Goal: Task Accomplishment & Management: Manage account settings

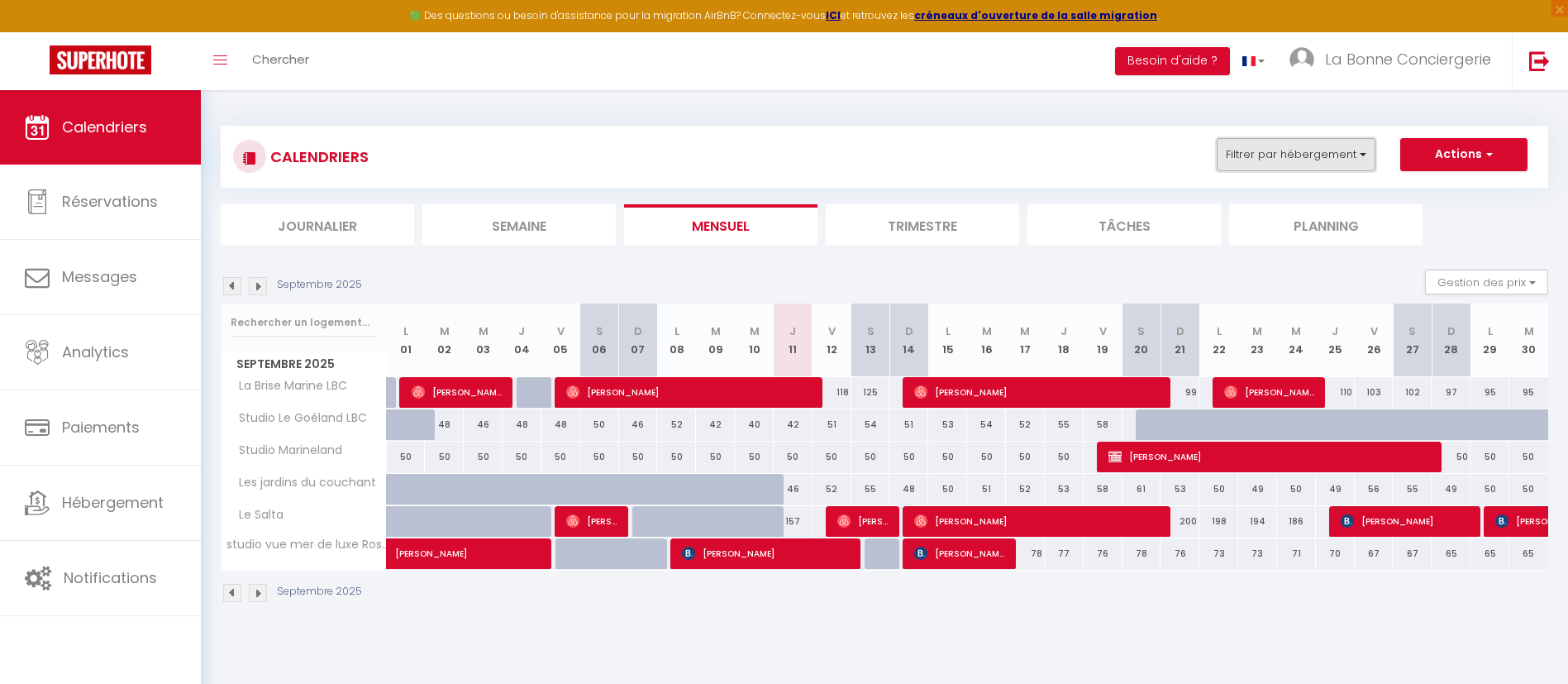
click at [1273, 157] on button "Filtrer par hébergement" at bounding box center [1296, 155] width 158 height 33
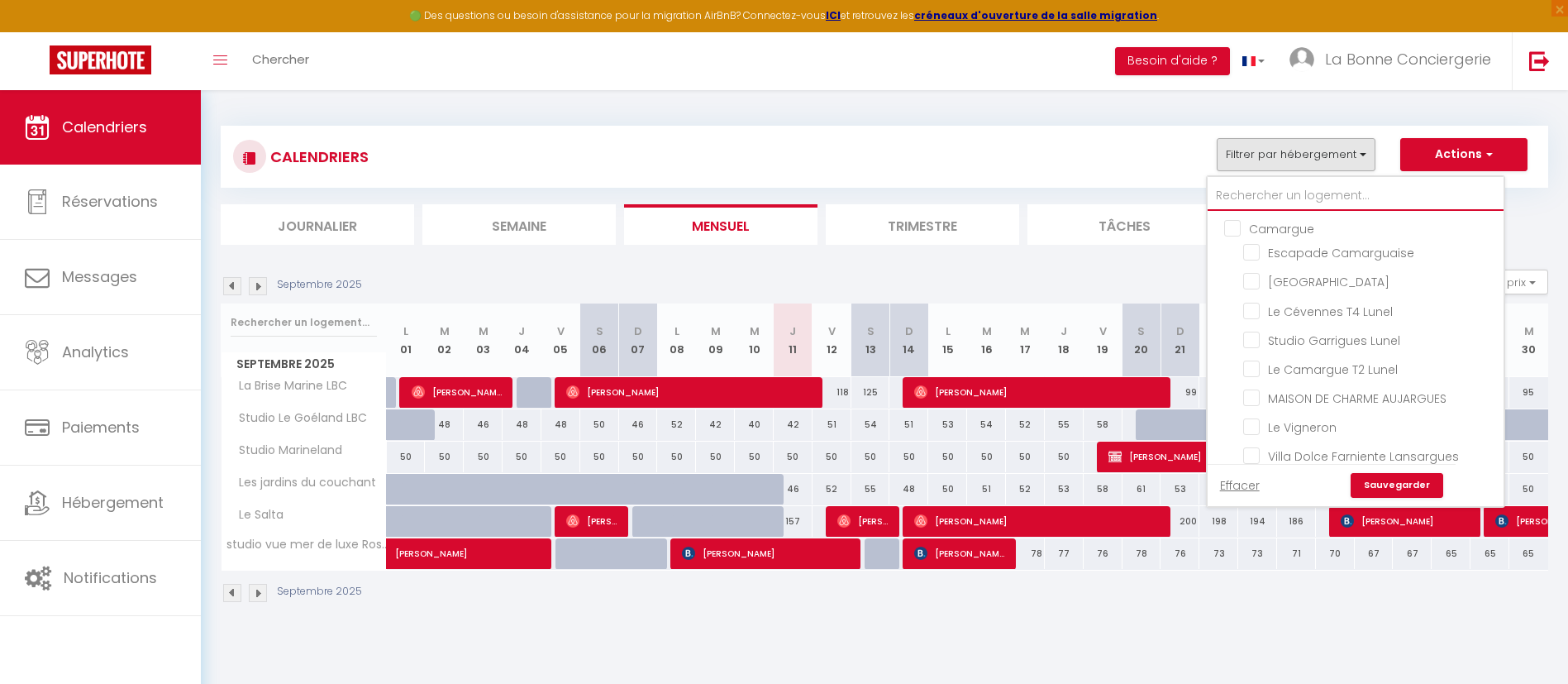
click at [1271, 199] on input "text" at bounding box center [1355, 195] width 296 height 30
type input "a"
checkbox input "false"
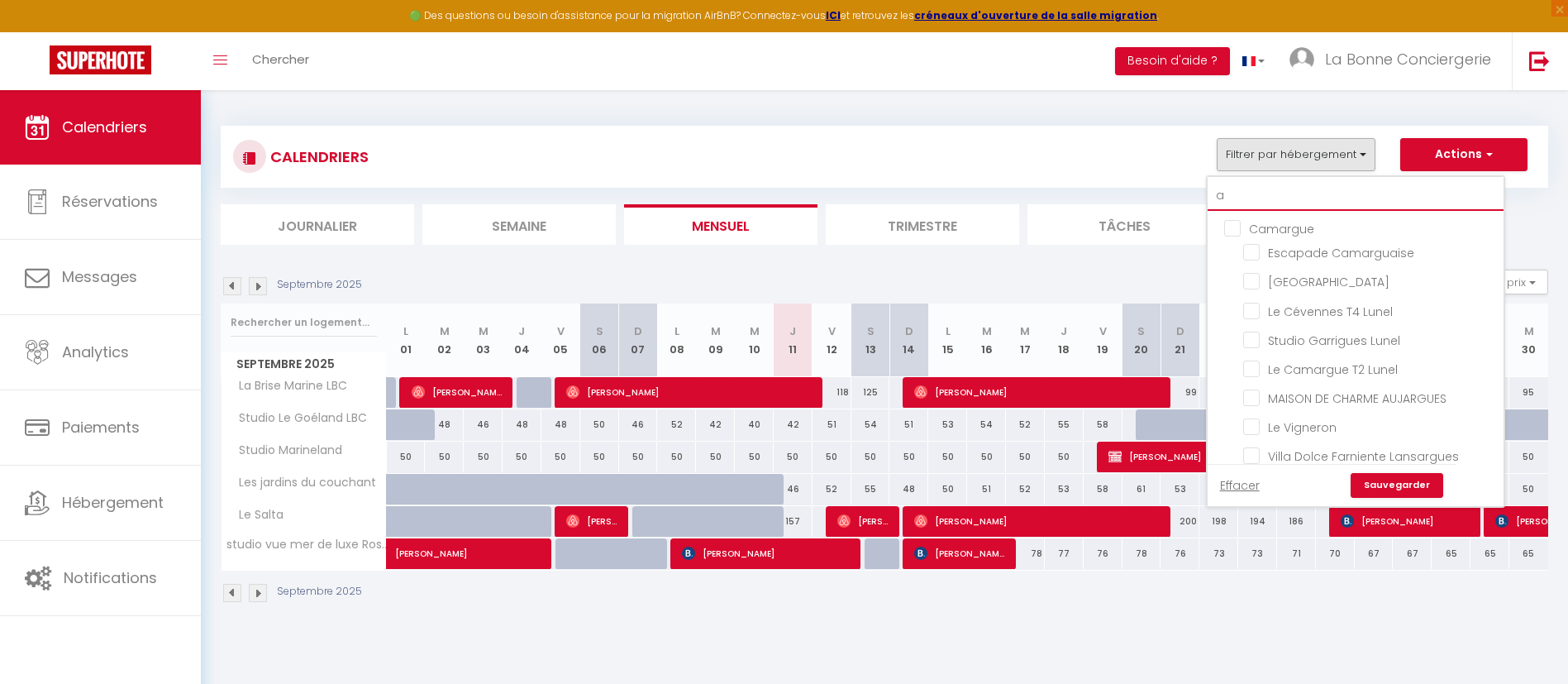
checkbox input "false"
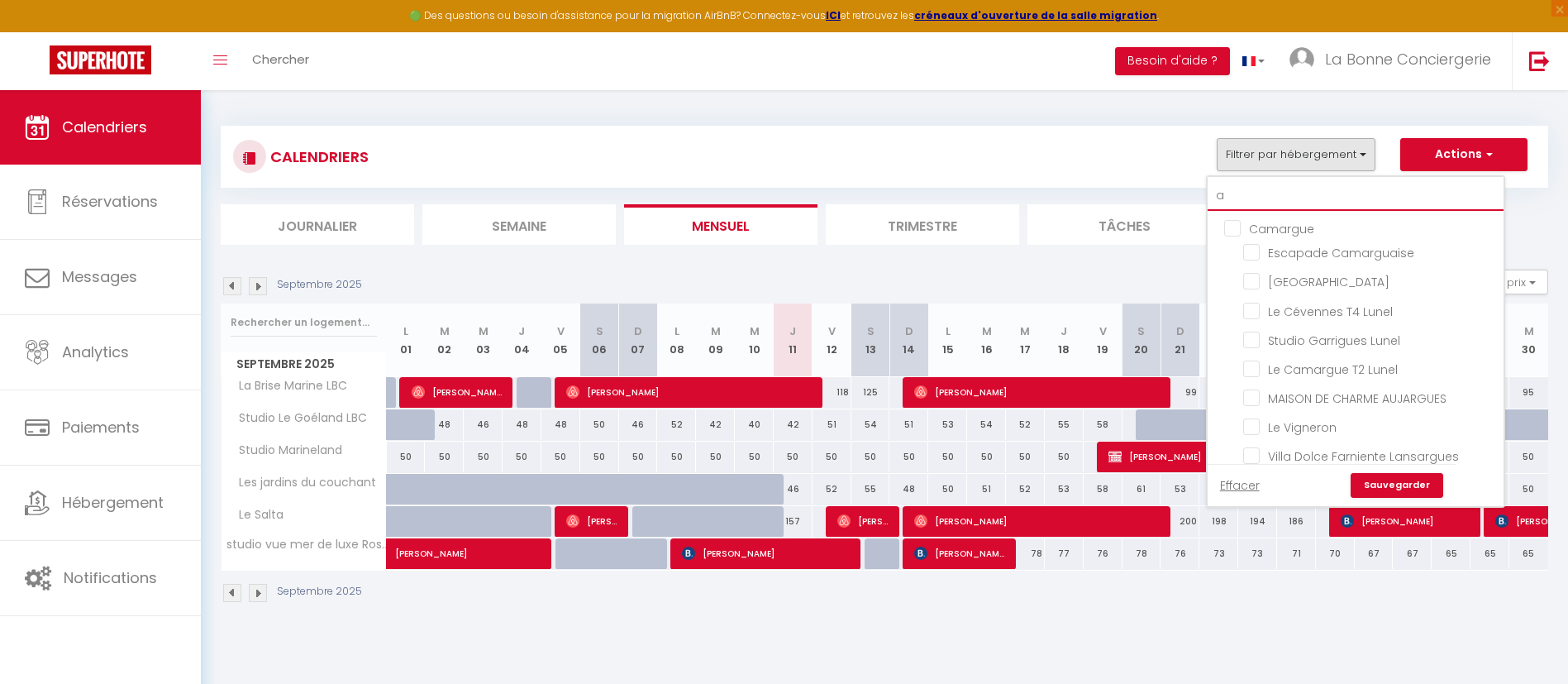
checkbox input "false"
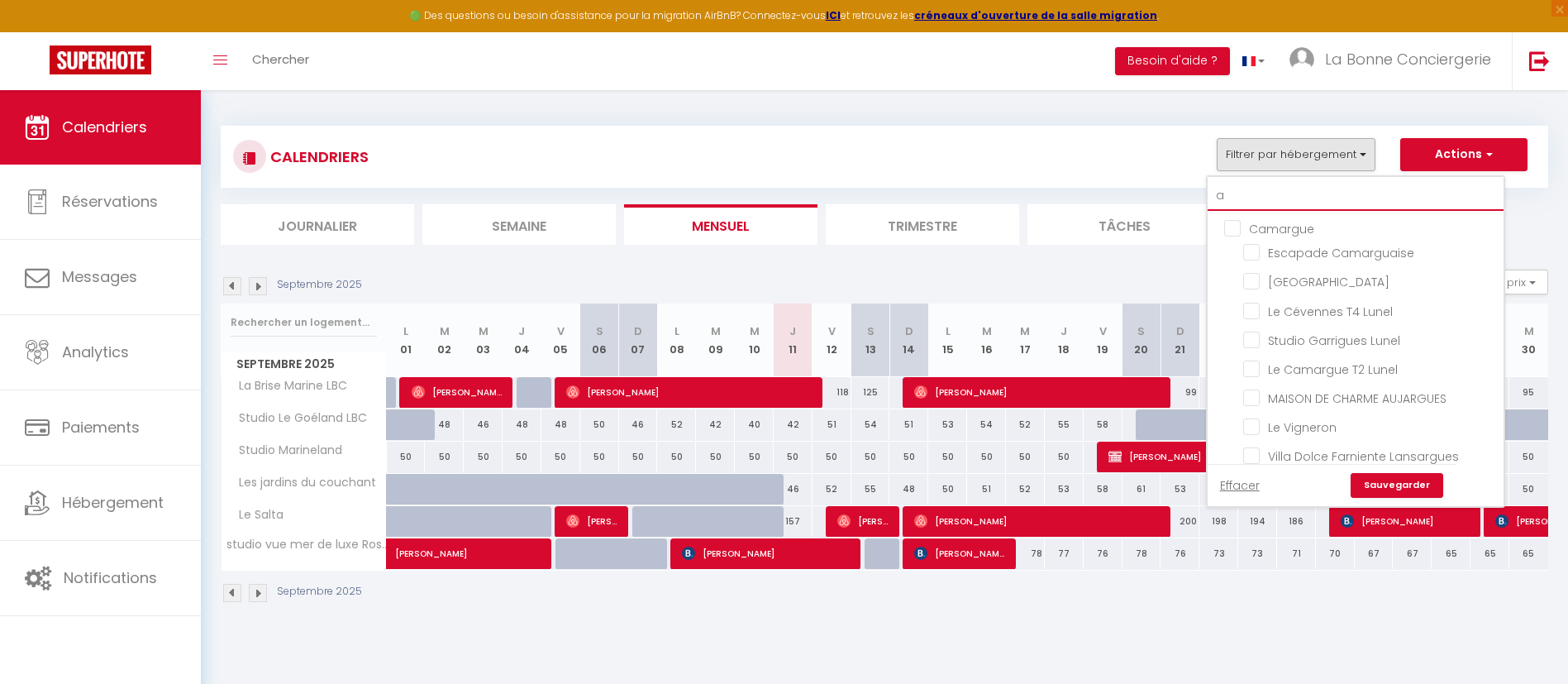
checkbox input "false"
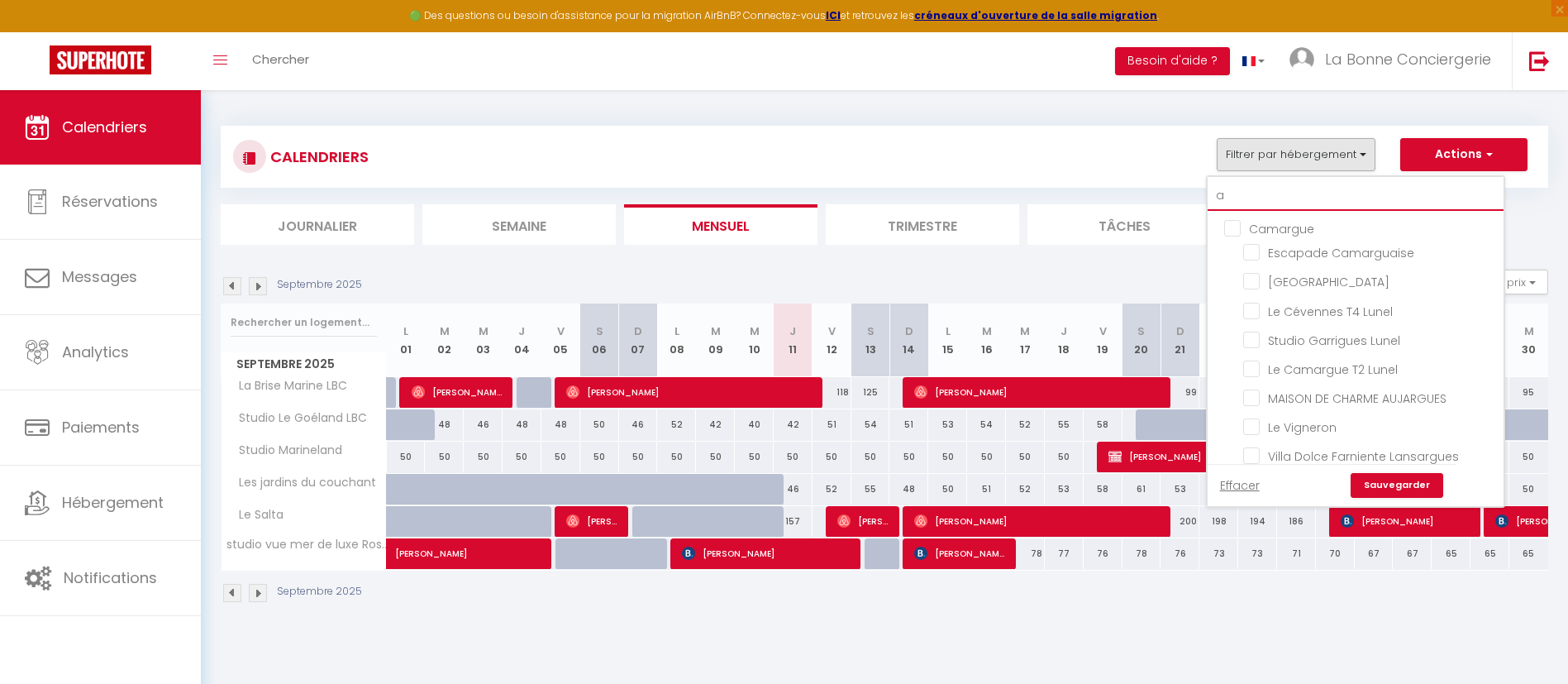
checkbox input "false"
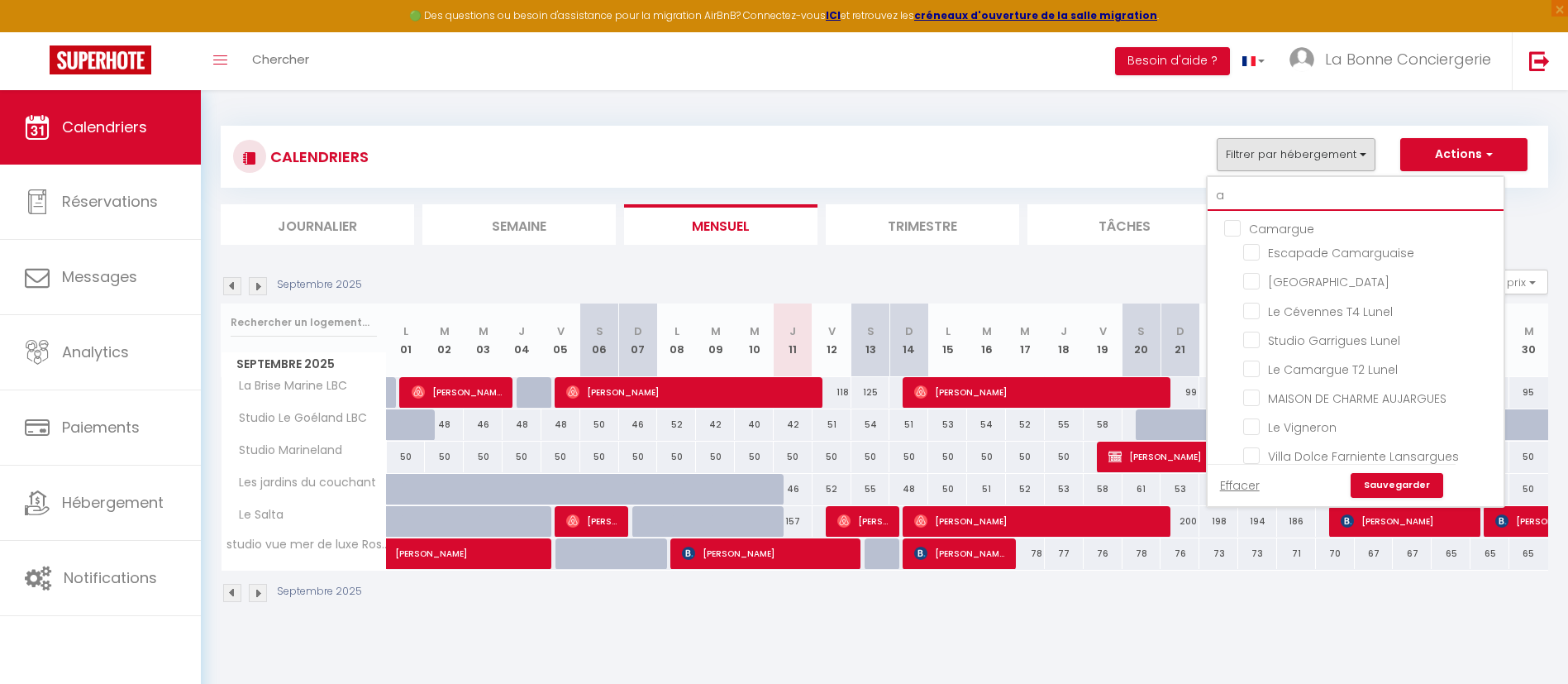
checkbox input "false"
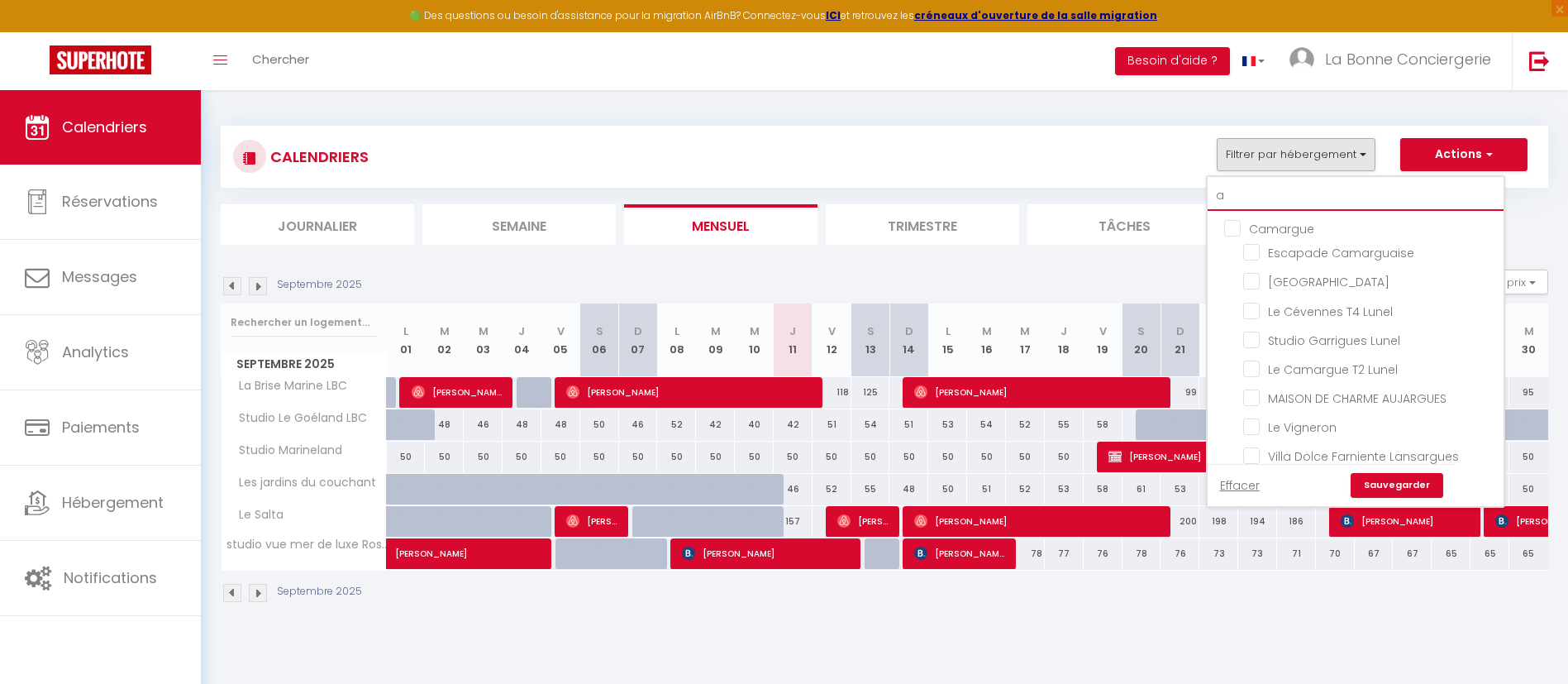
checkbox input "false"
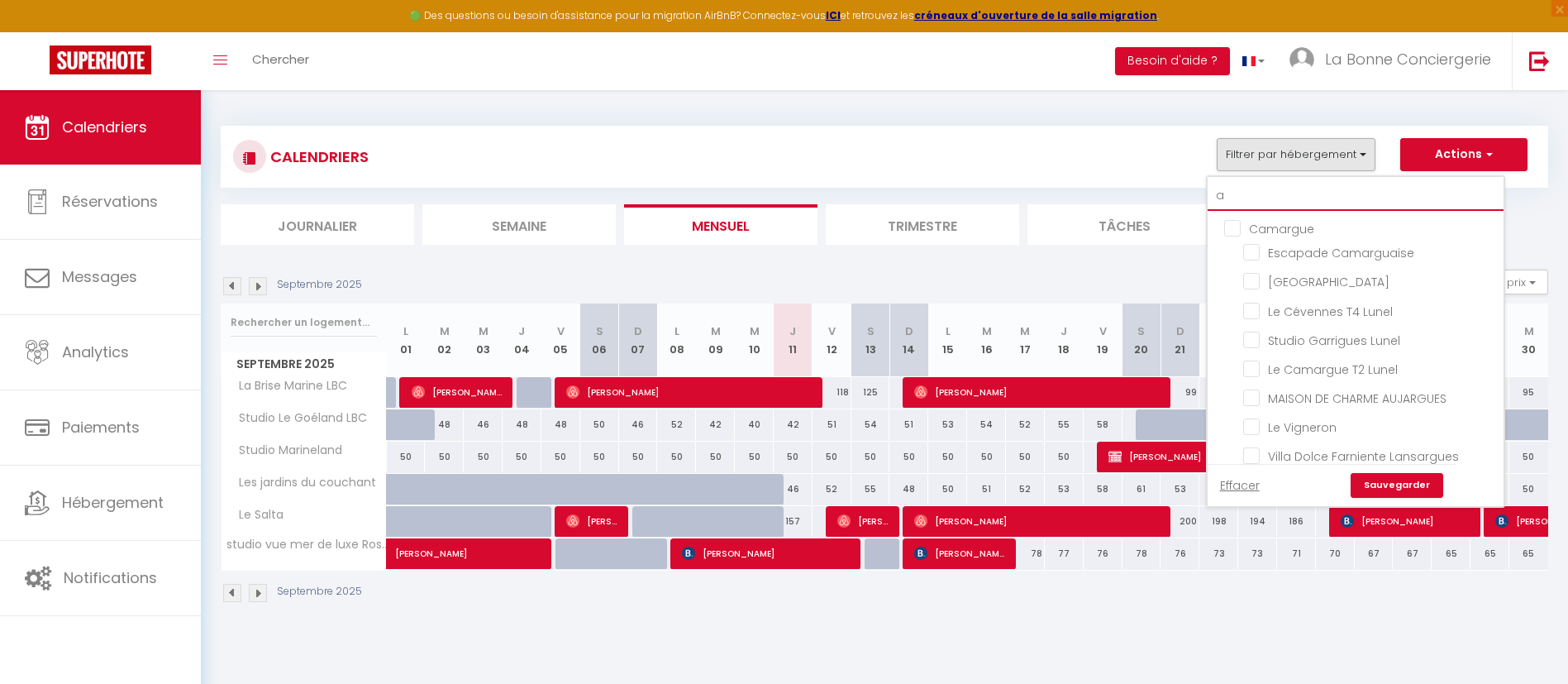
checkbox input "true"
checkbox input "false"
checkbox input "true"
checkbox input "false"
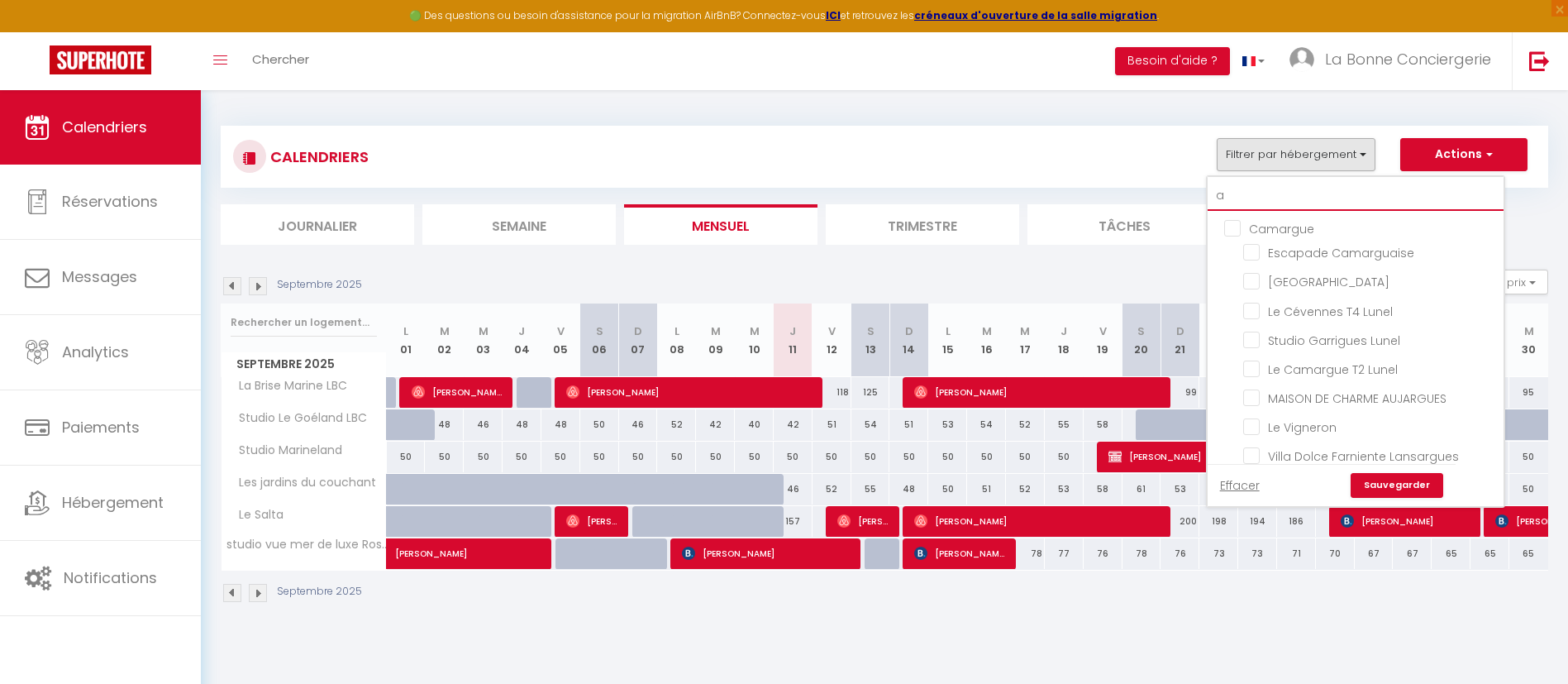
checkbox input "false"
checkbox input "true"
checkbox input "false"
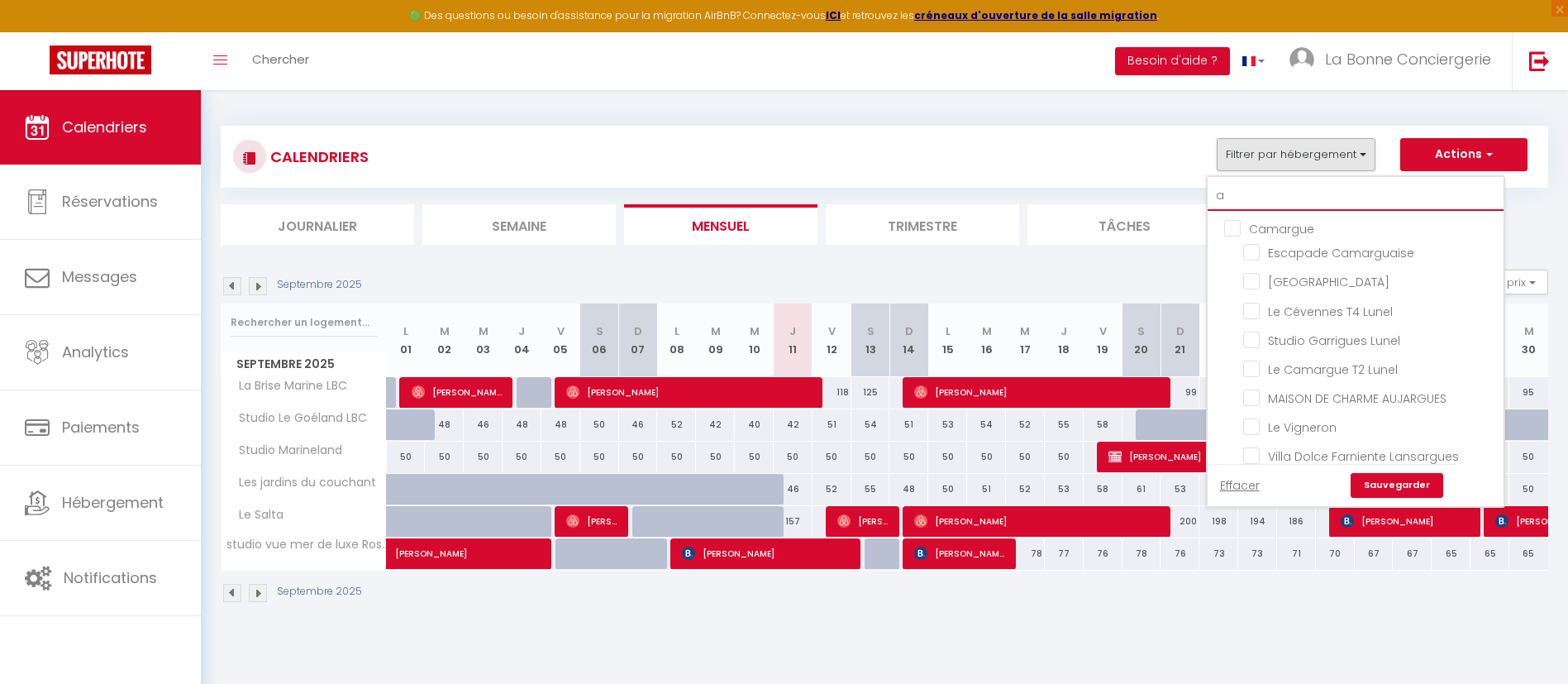
checkbox input "false"
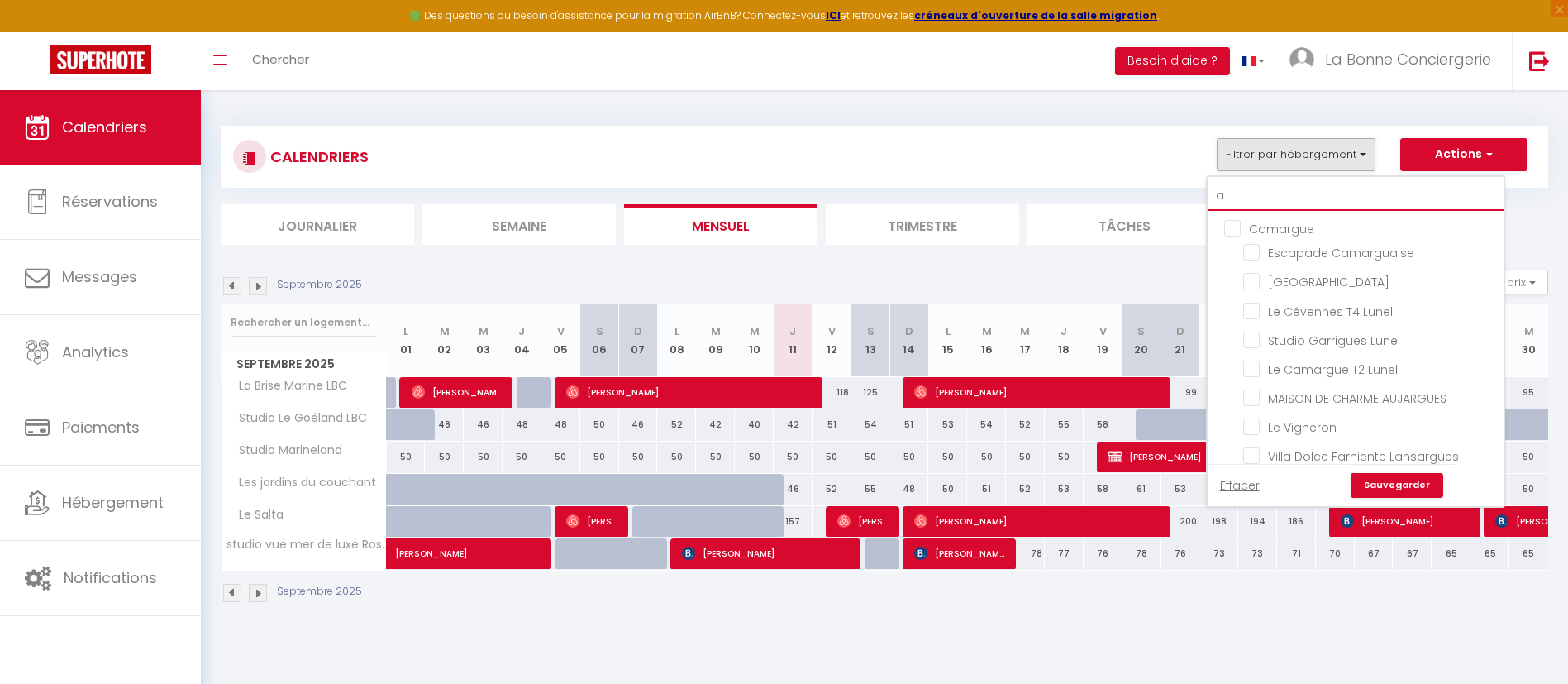
checkbox input "false"
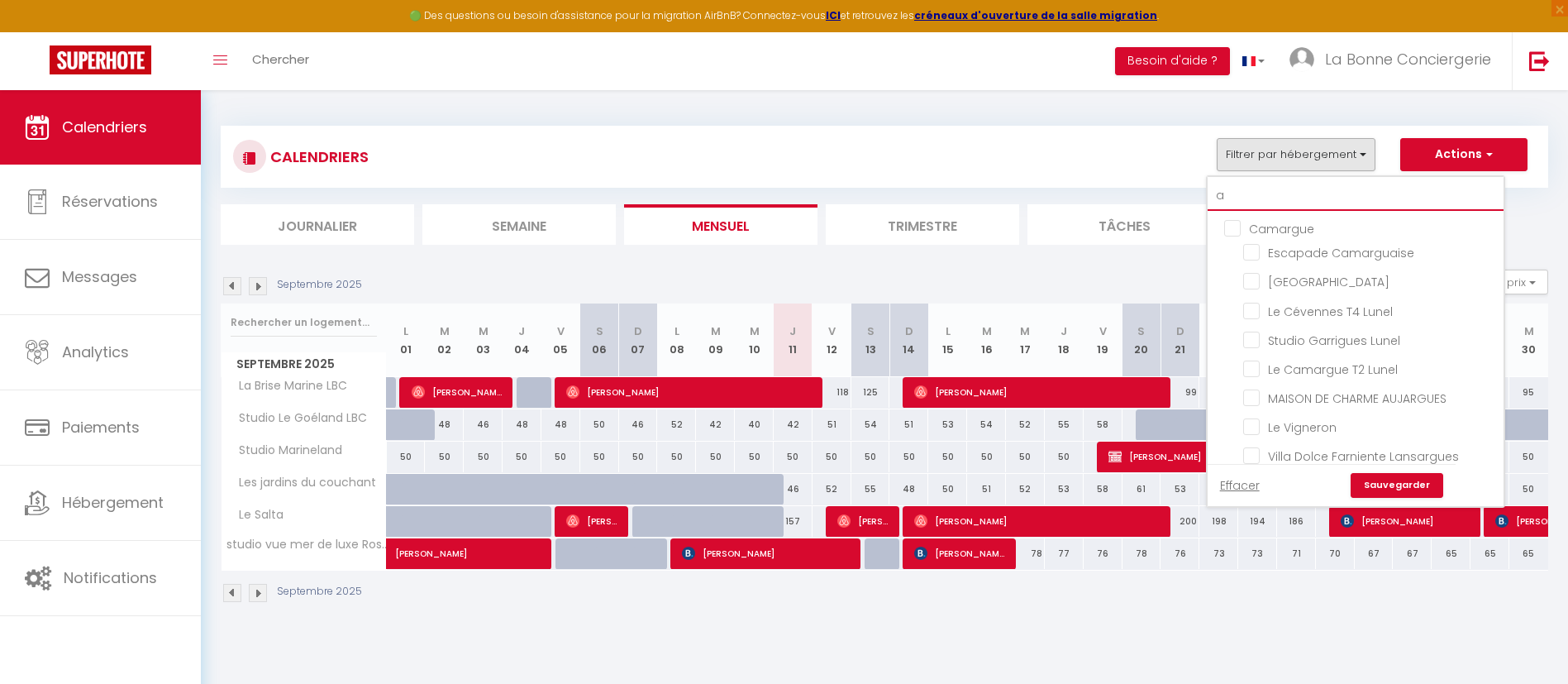
checkbox input "false"
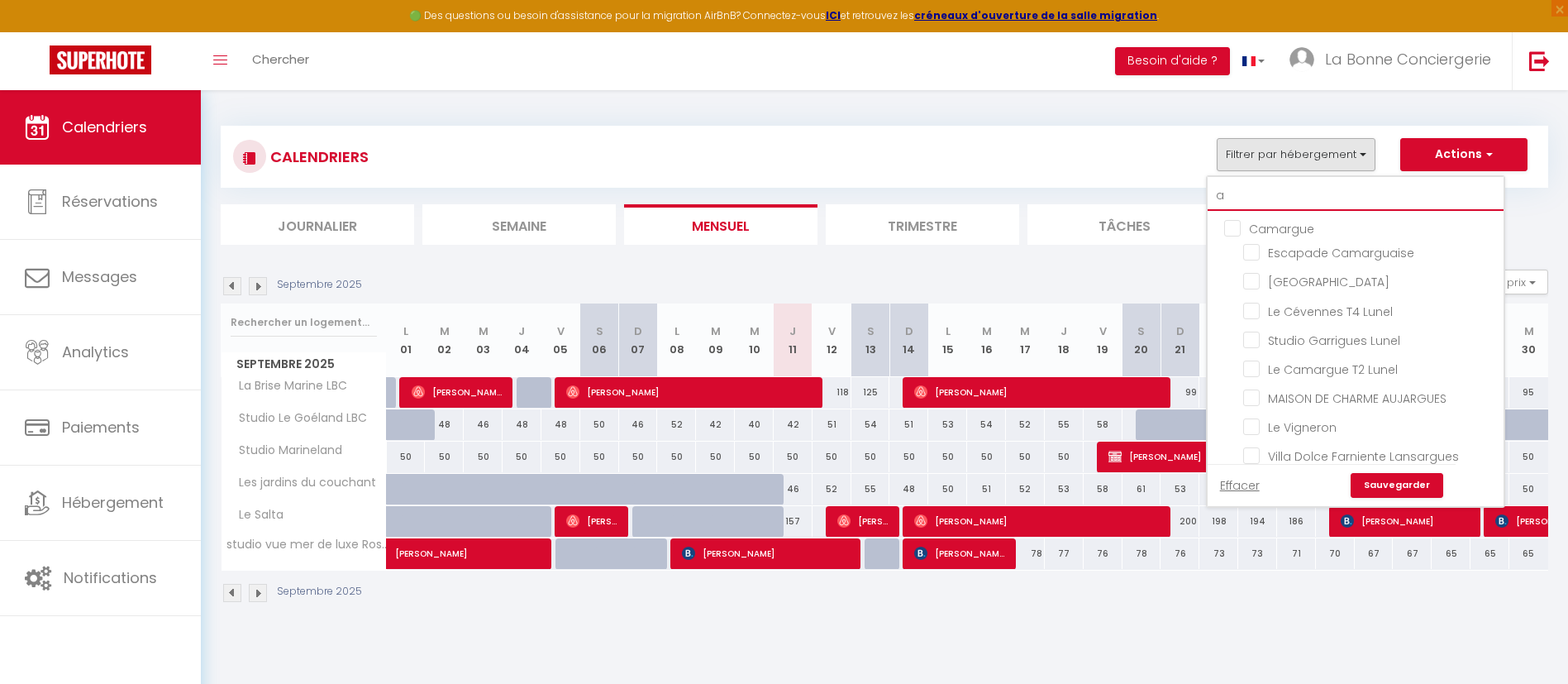
checkbox input "false"
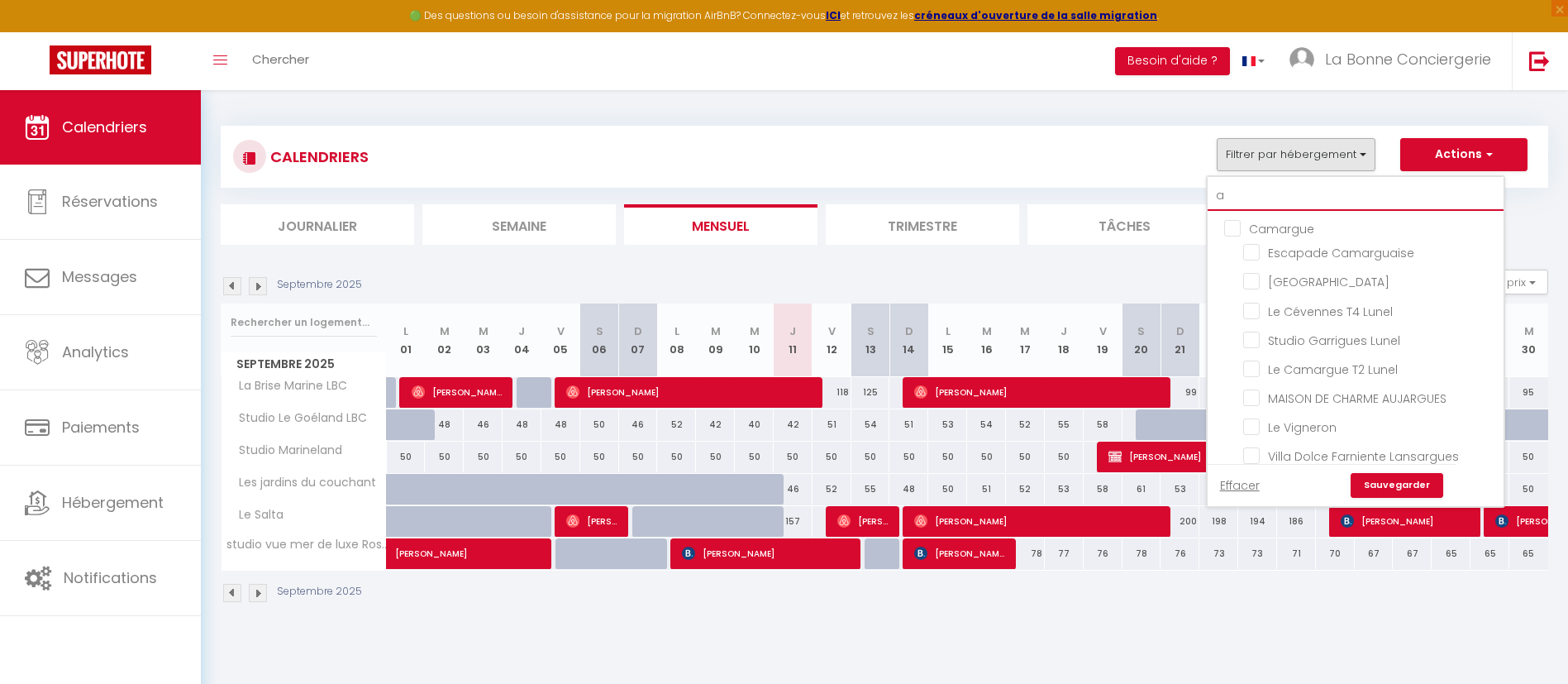
checkbox input "false"
checkbox input "true"
checkbox input "false"
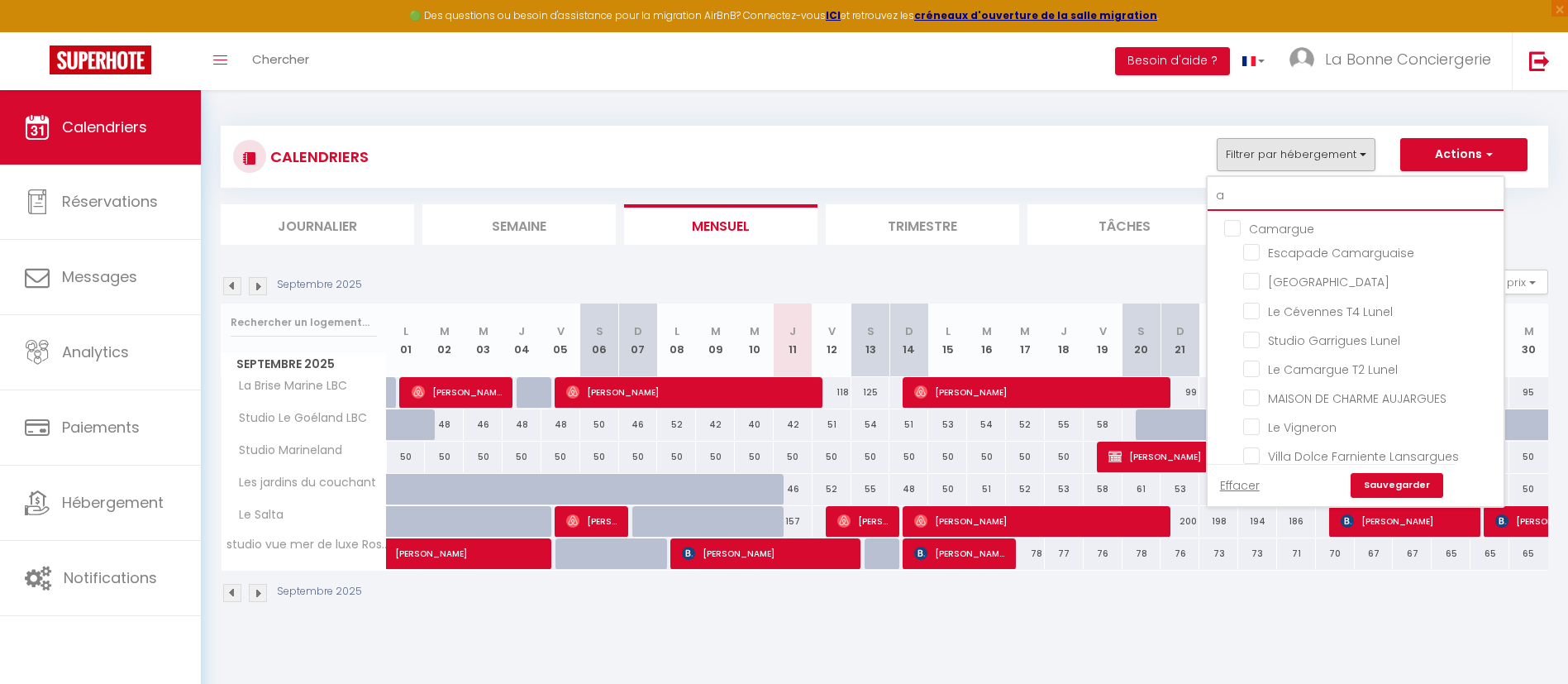
checkbox input "false"
checkbox input "true"
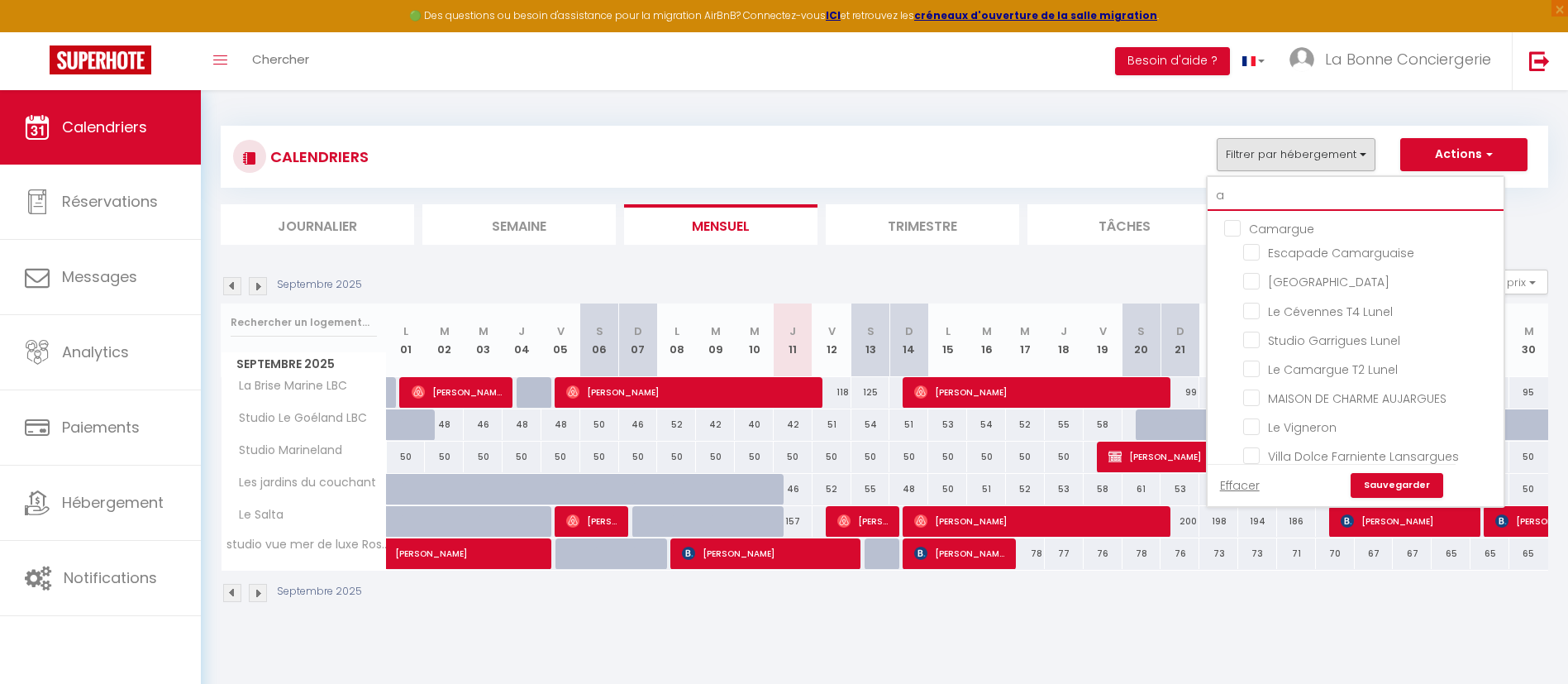
checkbox input "false"
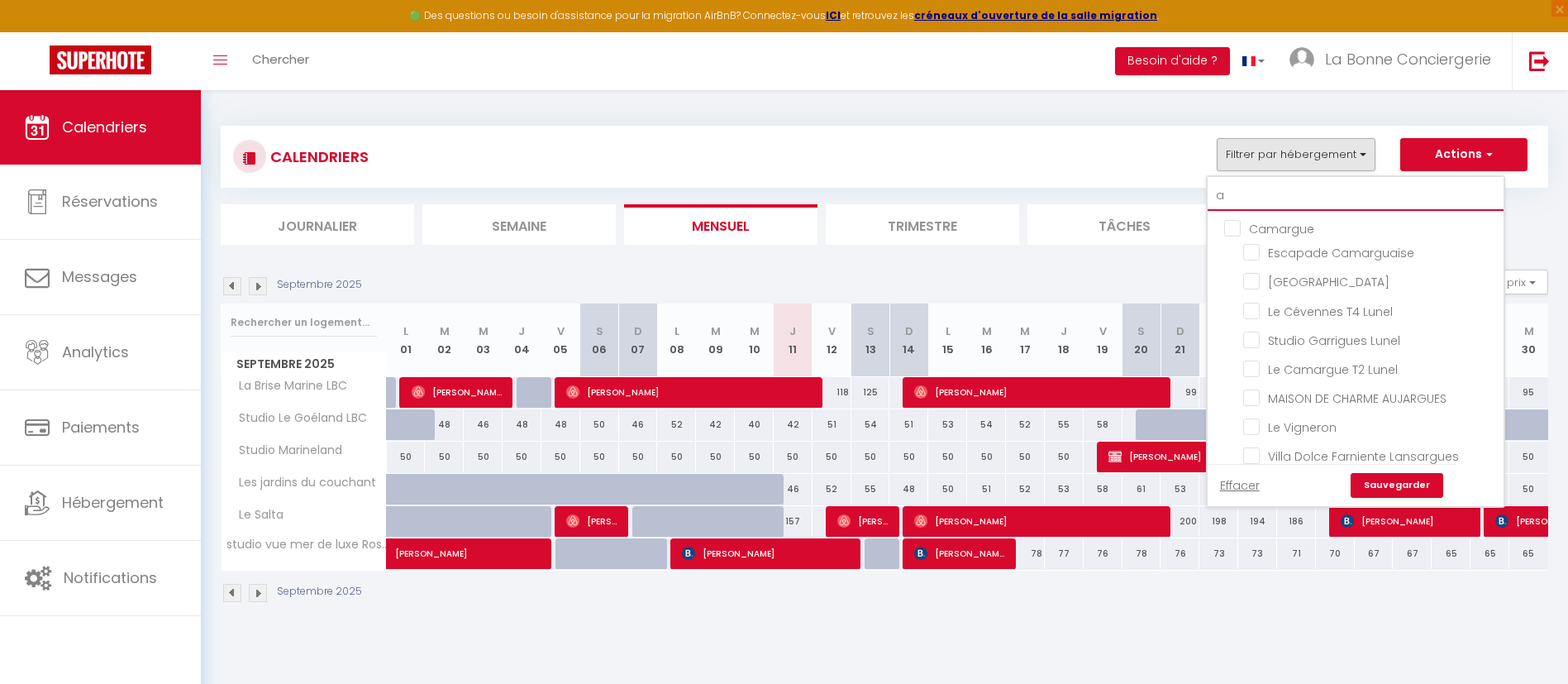
checkbox input "false"
type input "am"
checkbox input "false"
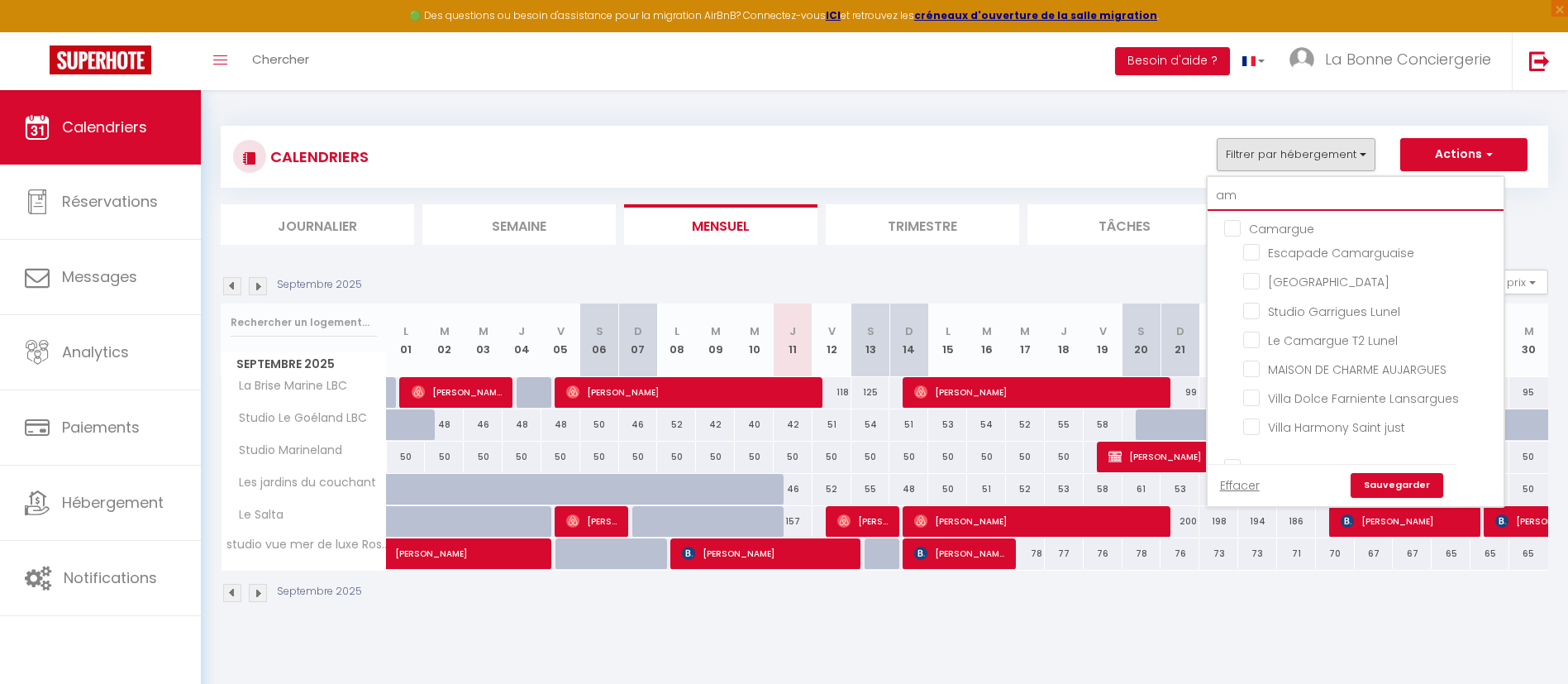
checkbox input "false"
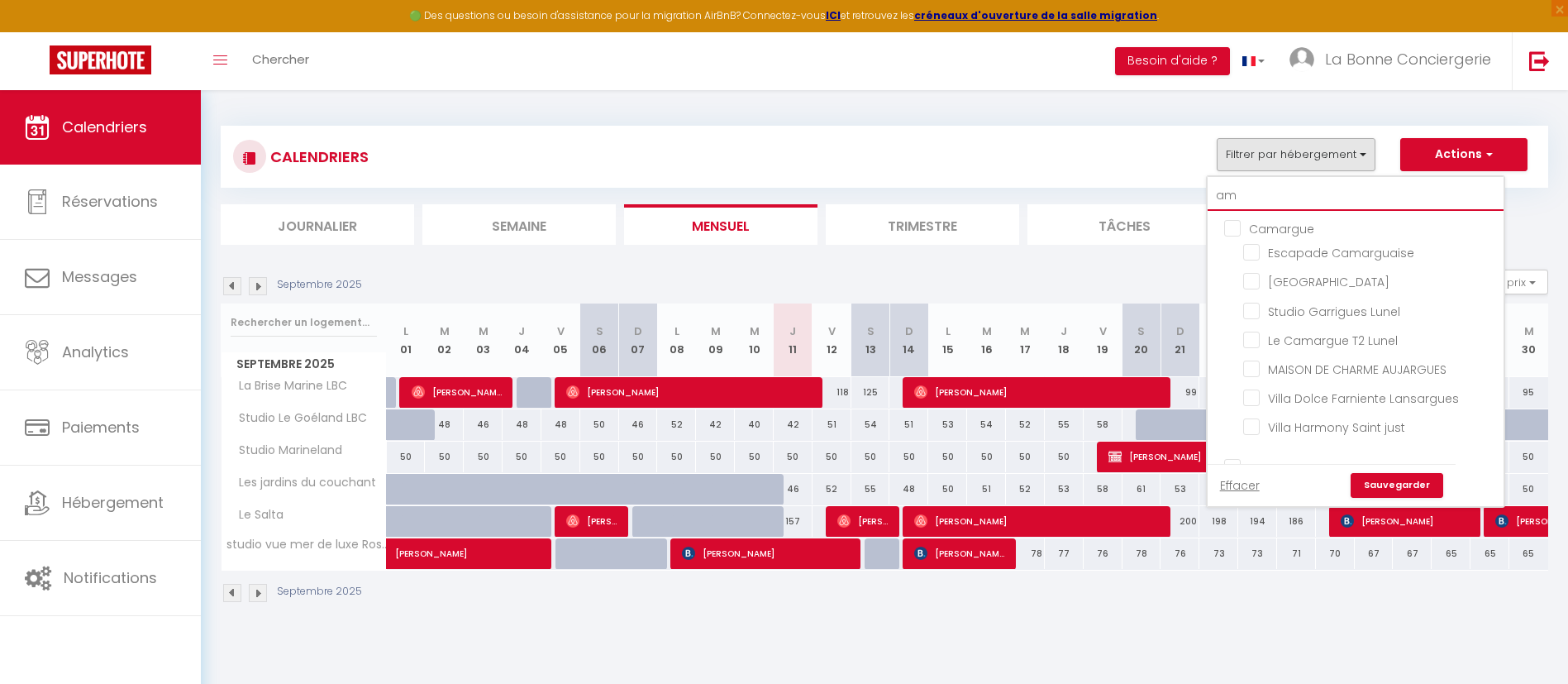
type input "ami"
checkbox input "false"
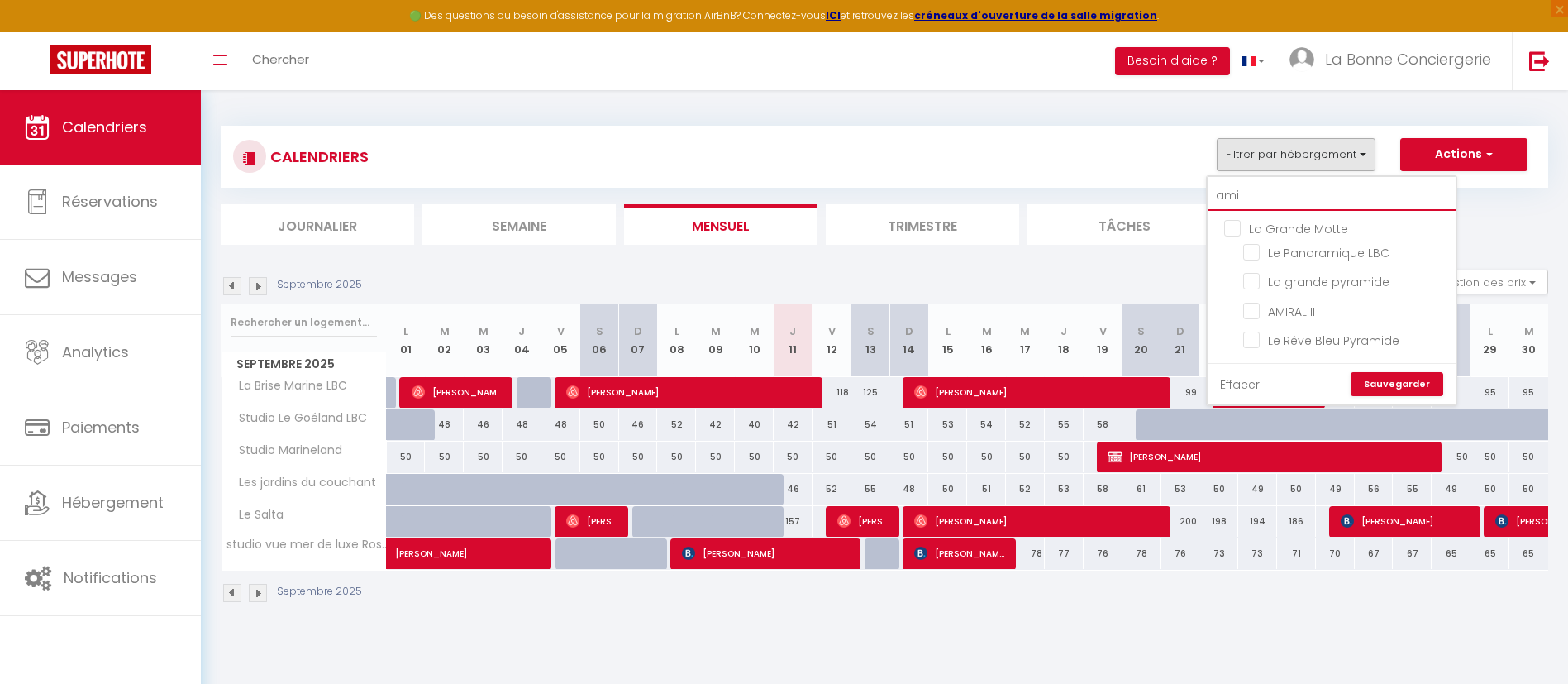
type input "amir"
checkbox input "false"
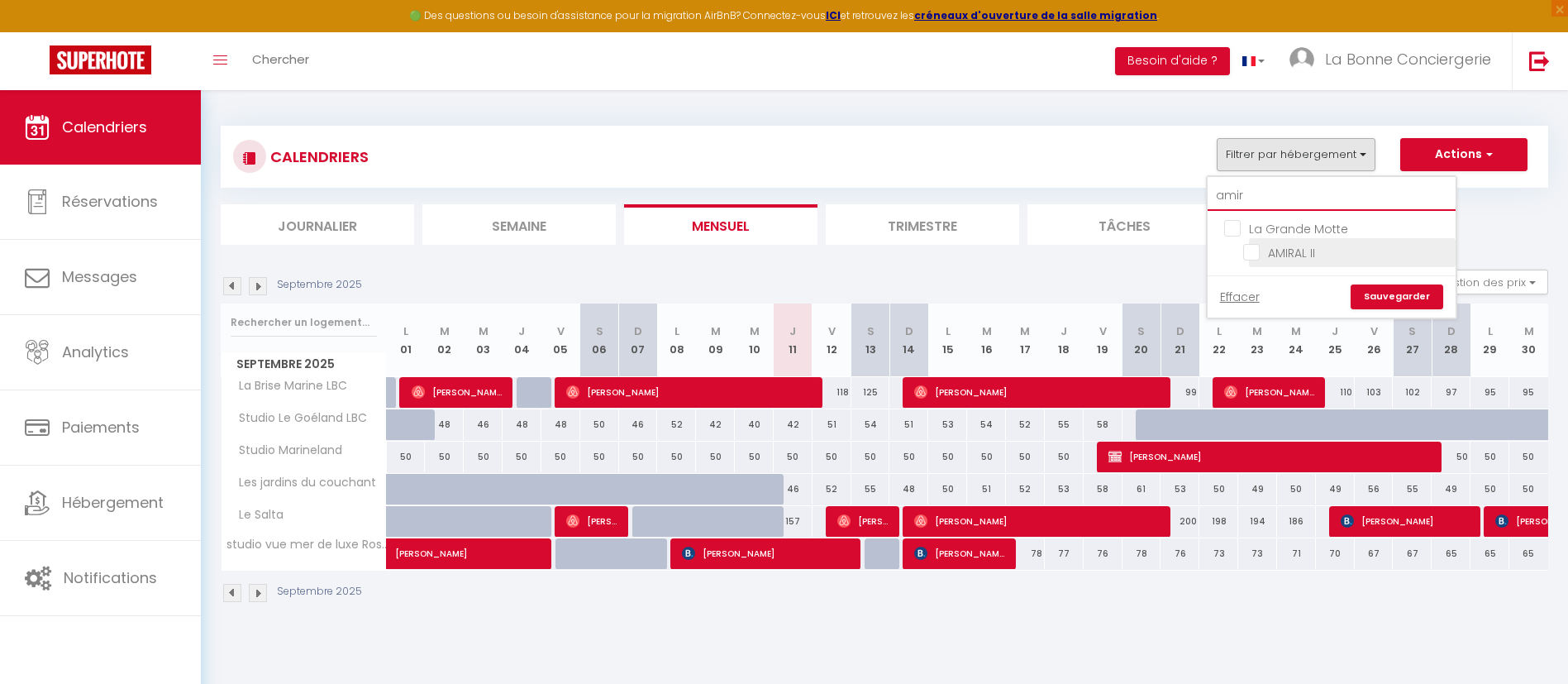
type input "amir"
click at [1316, 249] on input "AMIRAL II" at bounding box center [1346, 252] width 206 height 16
checkbox input "true"
click at [1406, 287] on link "Sauvegarder" at bounding box center [1397, 296] width 92 height 24
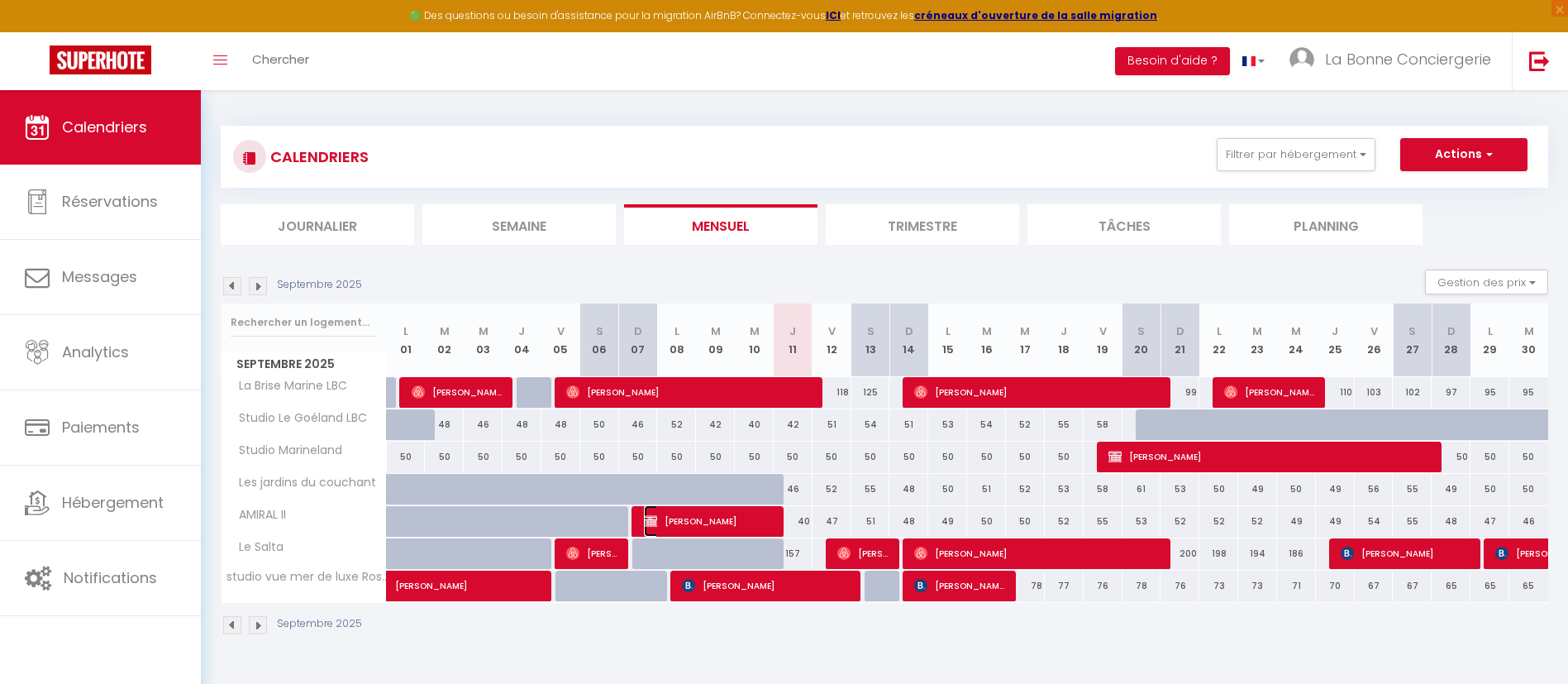
click at [752, 526] on span "[PERSON_NAME]" at bounding box center [708, 520] width 129 height 32
select select "OK"
select select "1"
select select "0"
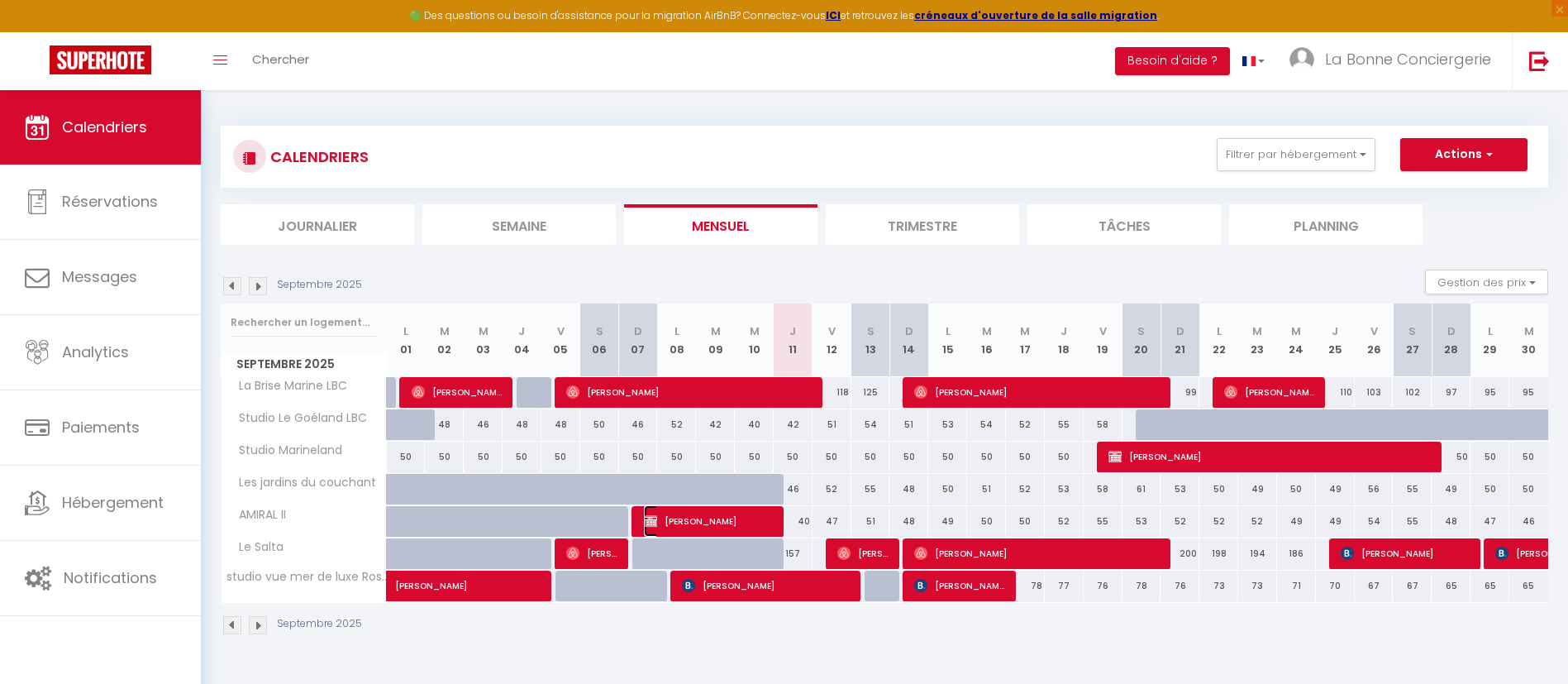
select select "1"
select select
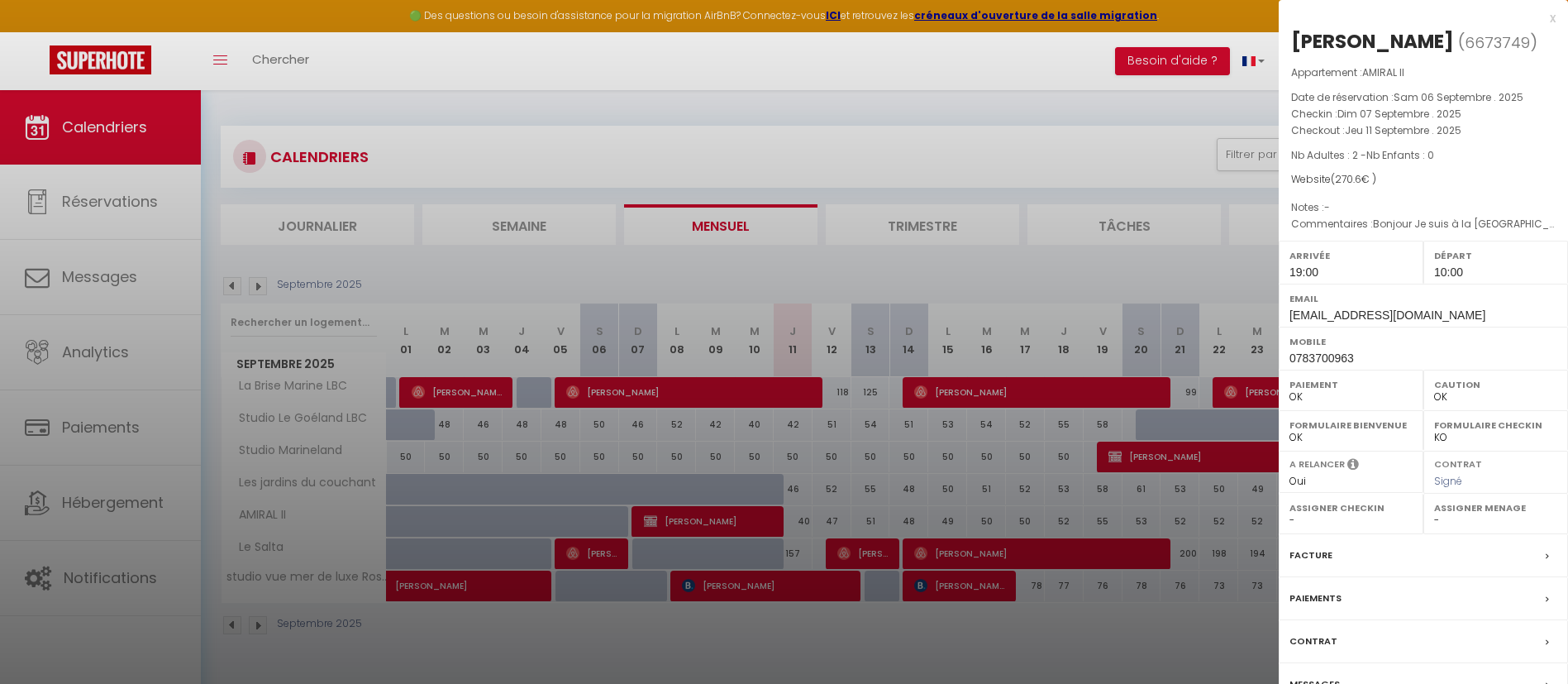
click at [940, 376] on div at bounding box center [784, 342] width 1568 height 684
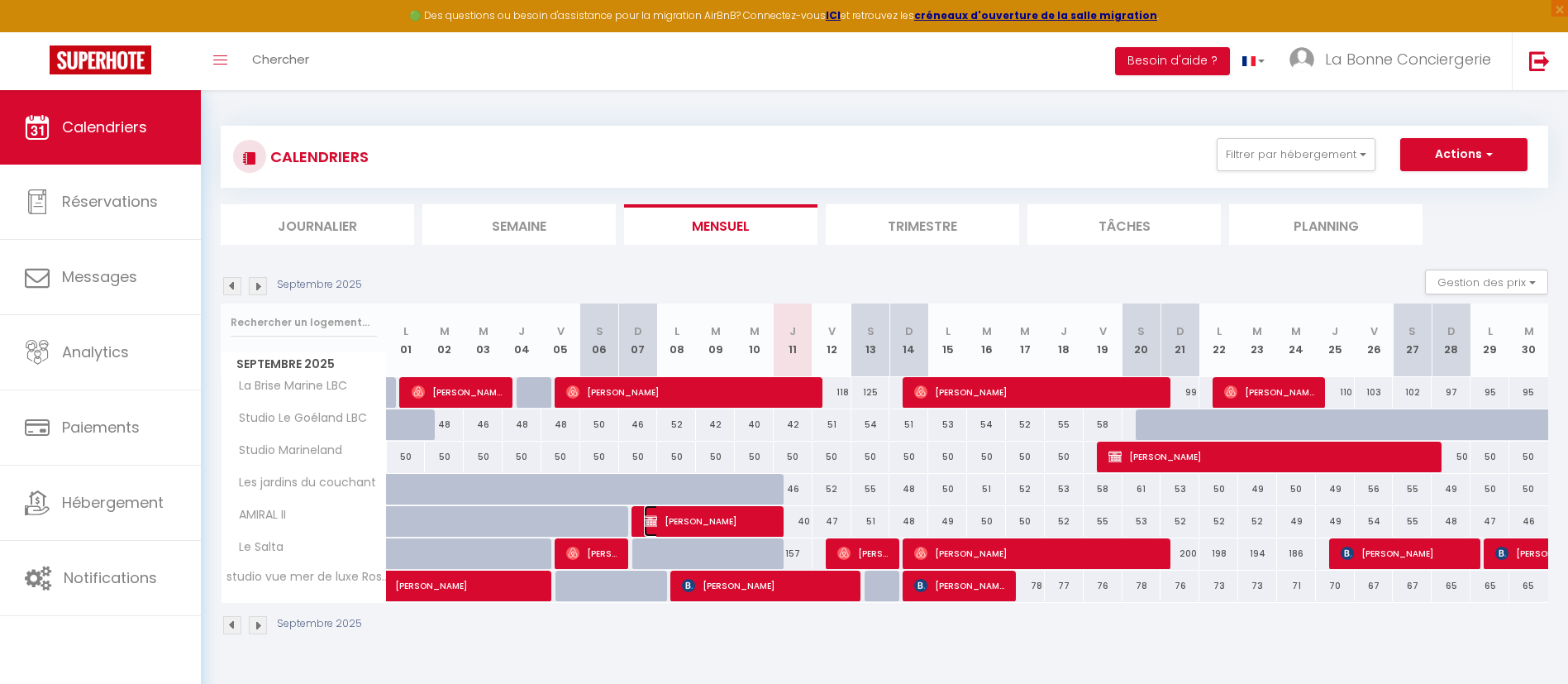
click at [690, 511] on span "[PERSON_NAME]" at bounding box center [708, 520] width 129 height 32
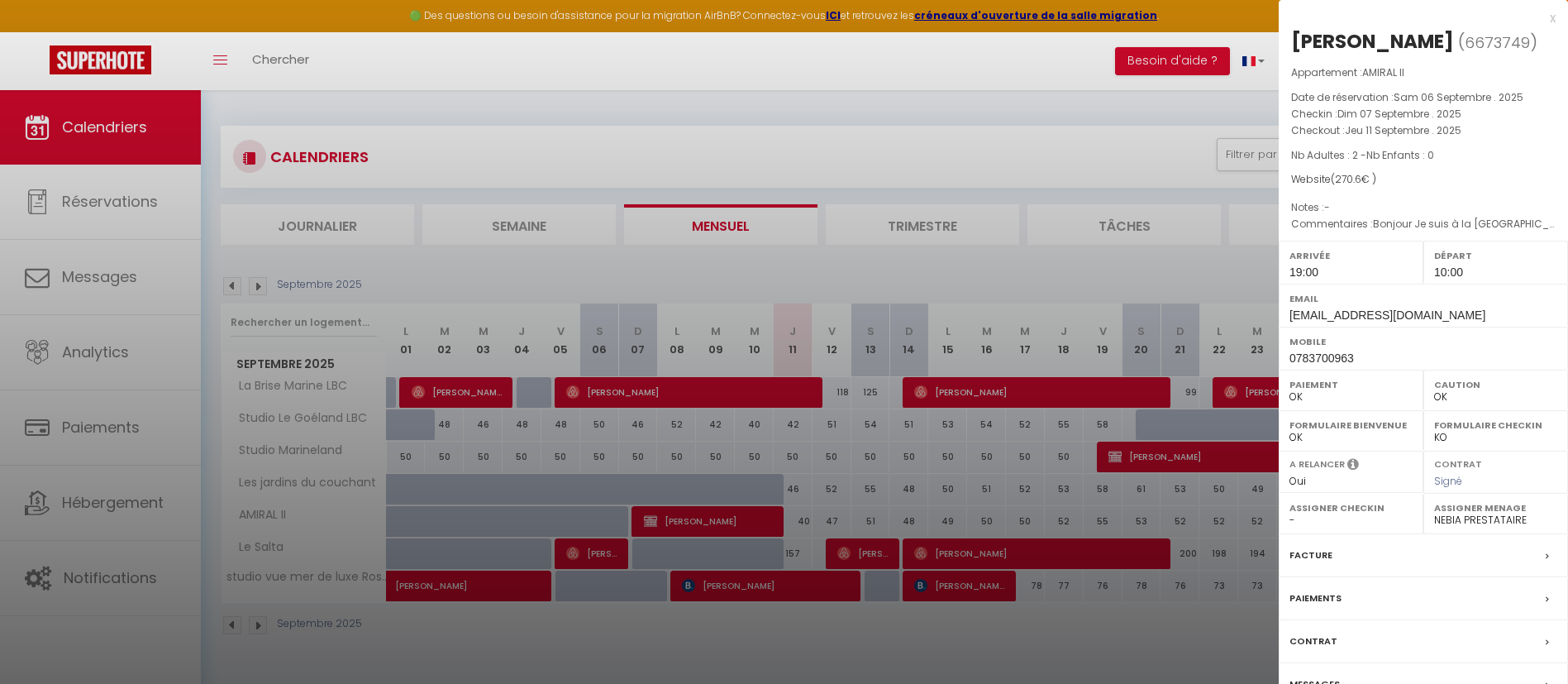
click at [832, 234] on div at bounding box center [784, 342] width 1568 height 684
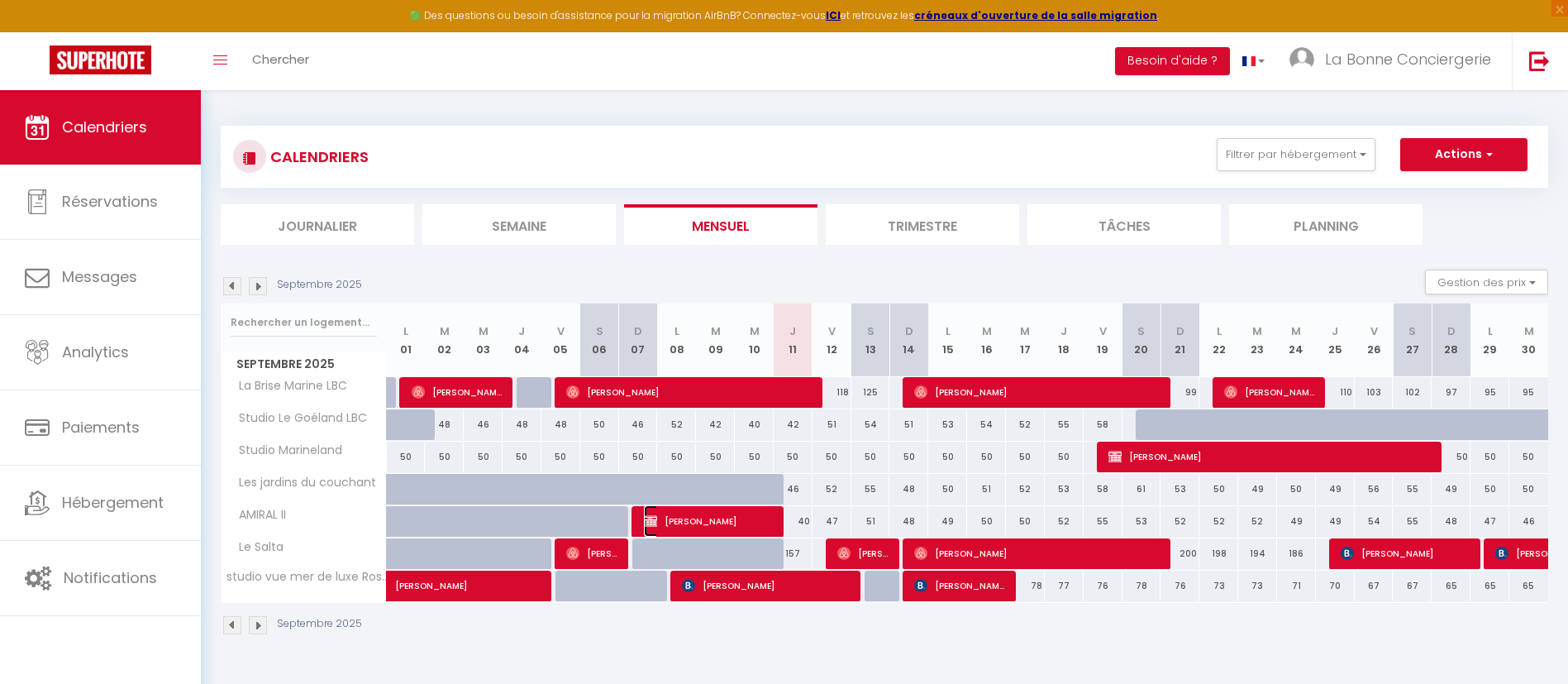
click at [710, 518] on span "[PERSON_NAME]" at bounding box center [708, 520] width 129 height 32
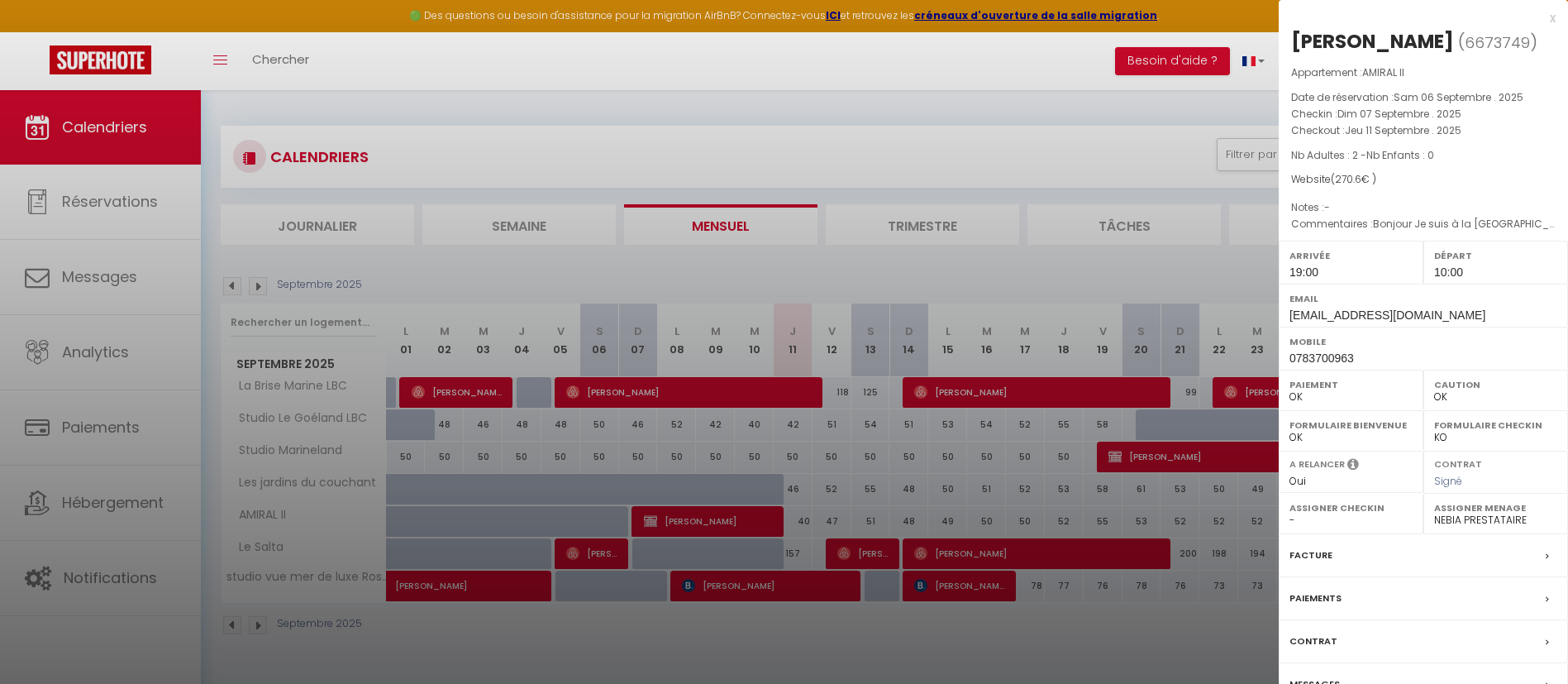
click at [972, 286] on div at bounding box center [784, 342] width 1568 height 684
